Goal: Navigation & Orientation: Find specific page/section

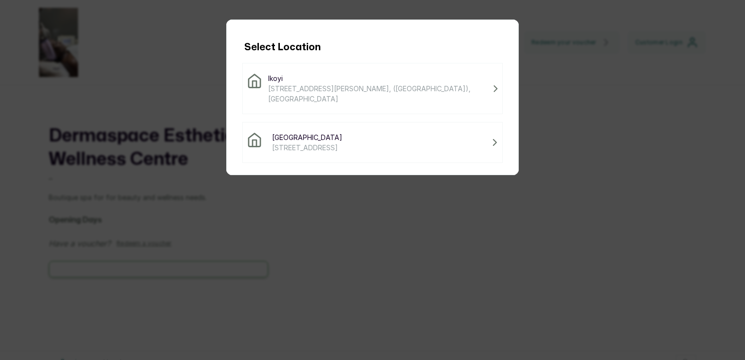
click at [361, 143] on div "Victoria Island [STREET_ADDRESS]" at bounding box center [372, 142] width 251 height 20
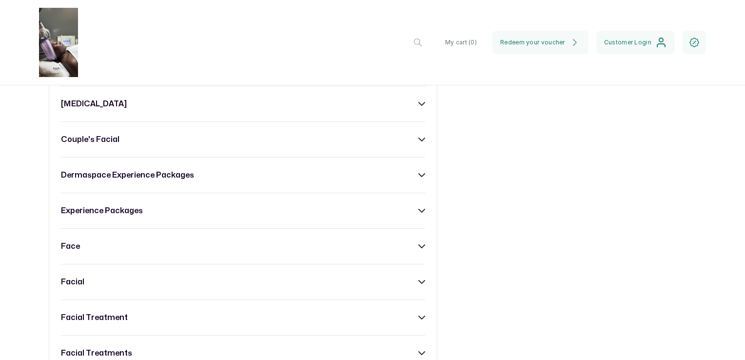
scroll to position [926, 0]
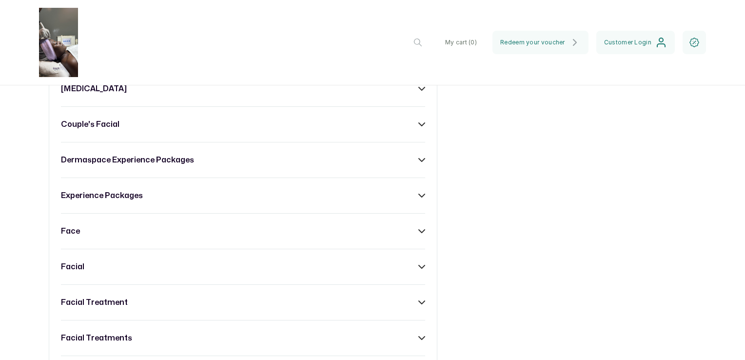
click at [418, 231] on icon at bounding box center [421, 231] width 7 height 7
click at [419, 231] on icon at bounding box center [422, 231] width 6 height 3
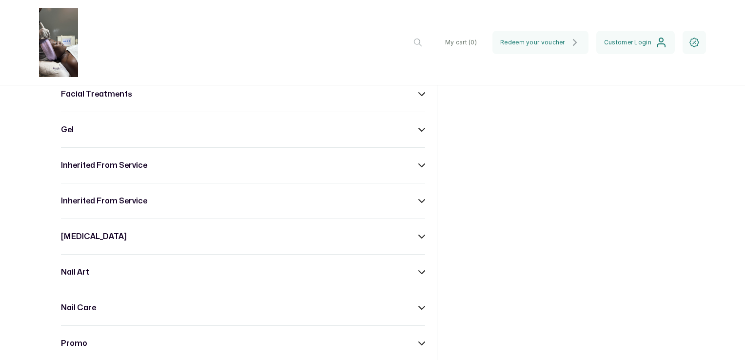
scroll to position [1218, 0]
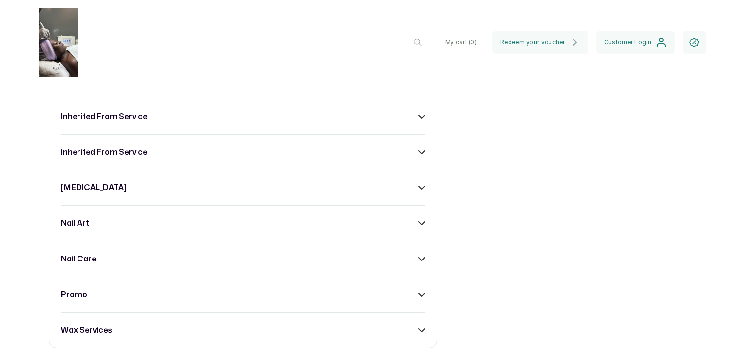
click at [418, 187] on icon at bounding box center [421, 187] width 7 height 7
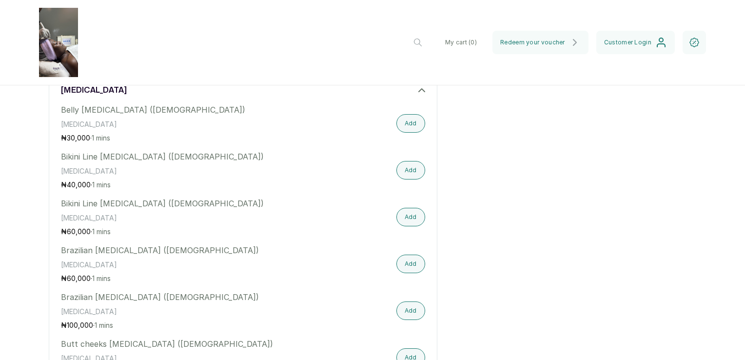
scroll to position [1267, 0]
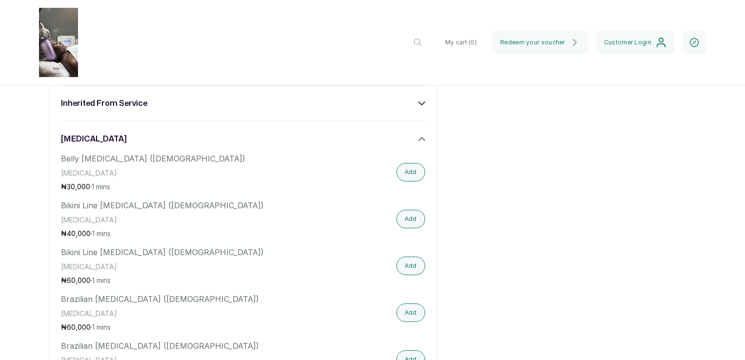
click at [419, 140] on icon at bounding box center [421, 138] width 7 height 7
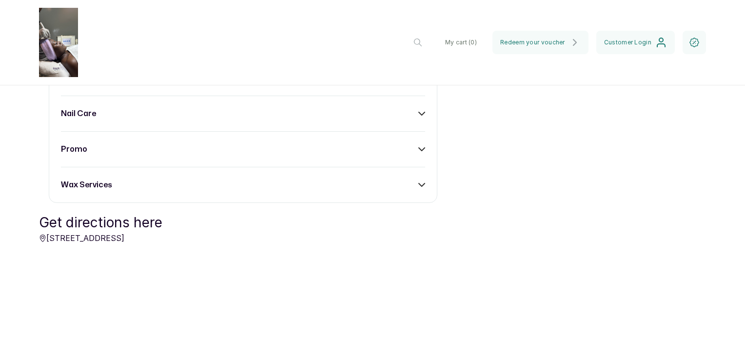
scroll to position [1364, 0]
click at [418, 185] on icon at bounding box center [421, 183] width 7 height 7
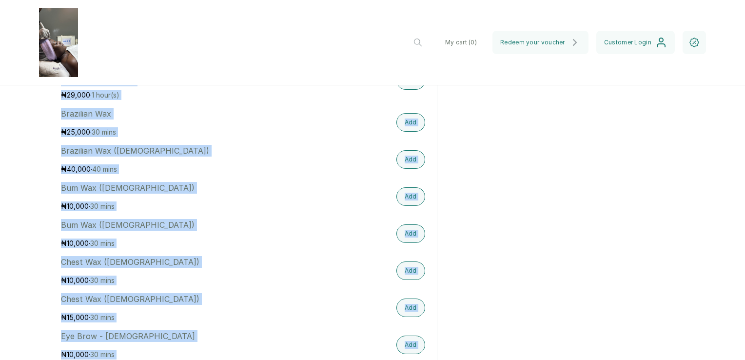
scroll to position [1754, 0]
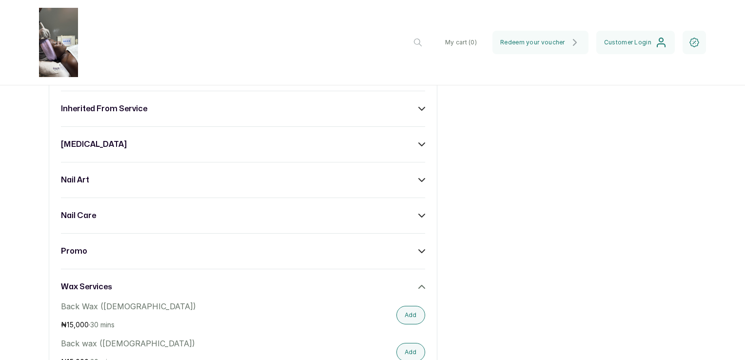
scroll to position [1267, 0]
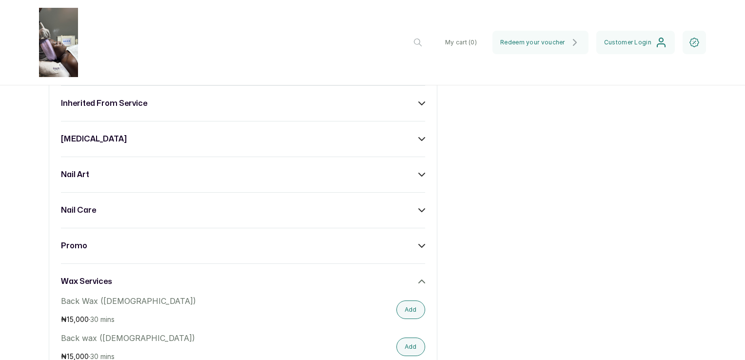
click at [419, 280] on icon at bounding box center [422, 281] width 6 height 3
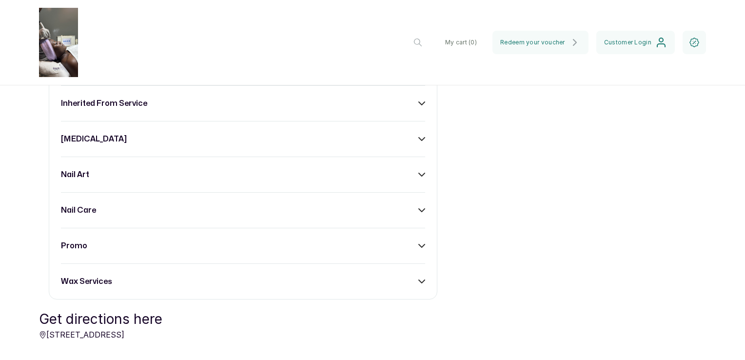
click at [418, 211] on icon at bounding box center [421, 210] width 7 height 7
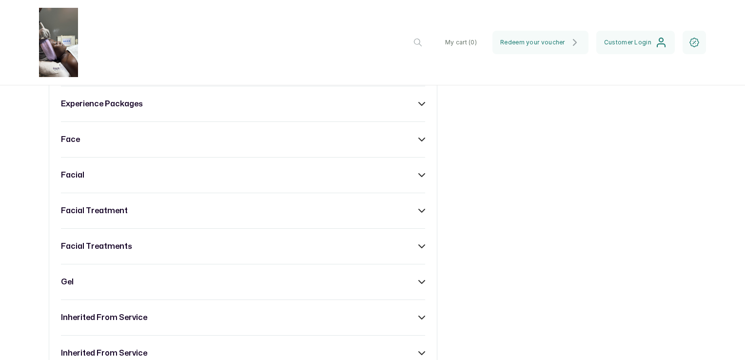
scroll to position [1023, 0]
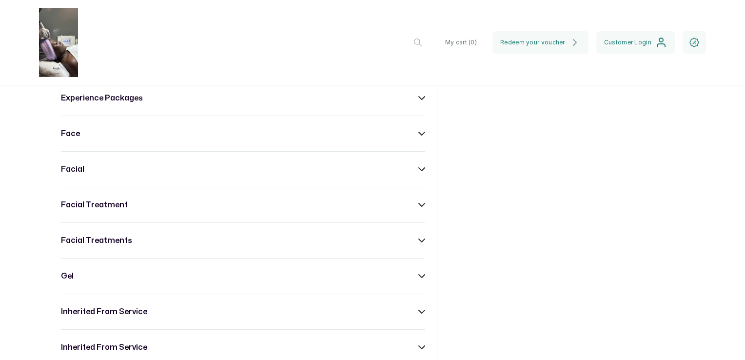
click at [418, 240] on icon at bounding box center [421, 240] width 7 height 7
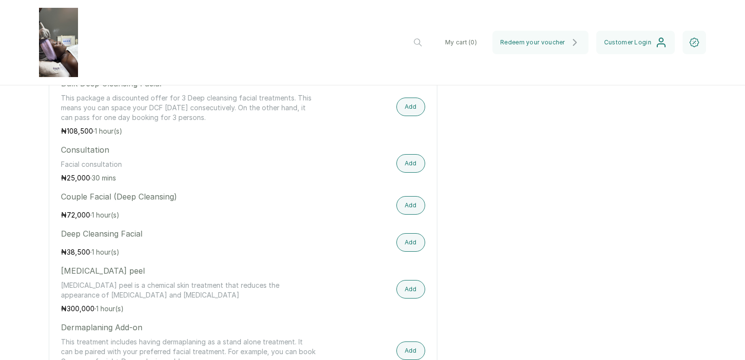
scroll to position [1364, 0]
